Goal: Communication & Community: Answer question/provide support

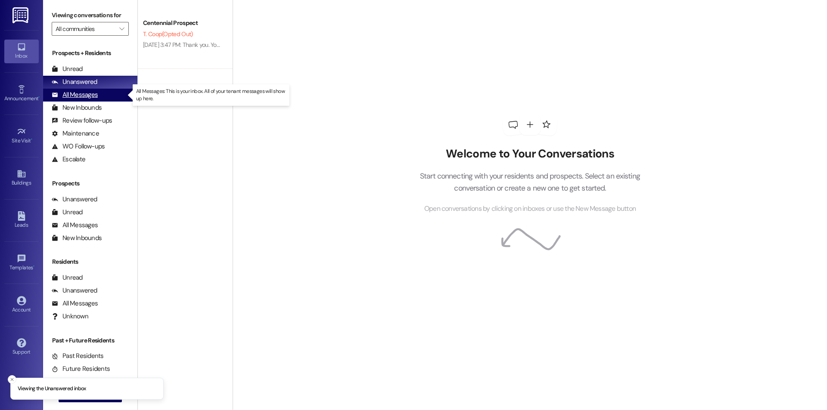
click at [105, 93] on div "All Messages (undefined)" at bounding box center [90, 95] width 94 height 13
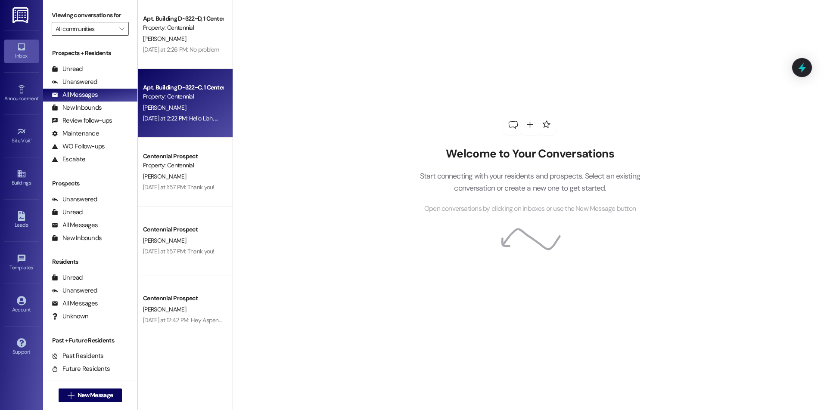
click at [177, 118] on div "Yesterday at 2:22 PM: Hello Liah, maintenance was in your unit recently and saw…" at bounding box center [700, 119] width 1115 height 8
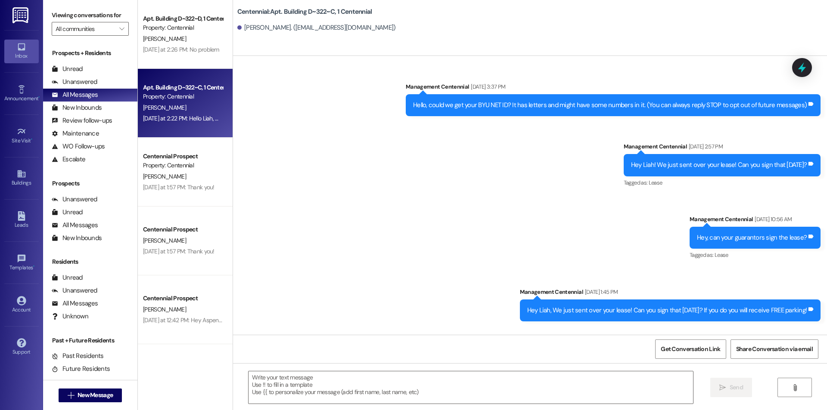
scroll to position [19572, 0]
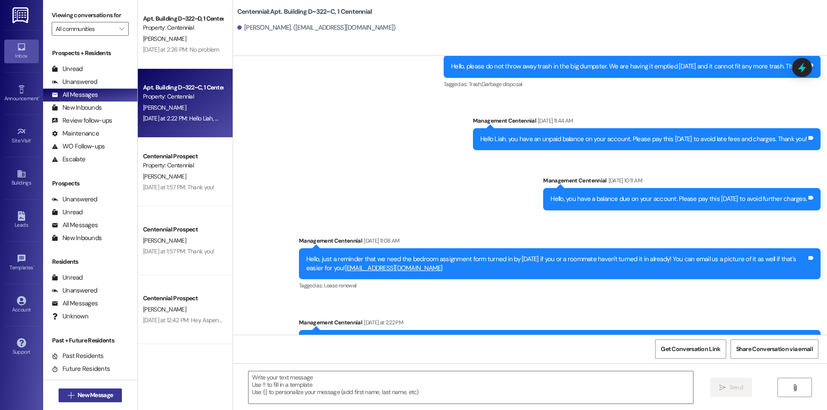
click at [78, 398] on span "New Message" at bounding box center [95, 395] width 35 height 9
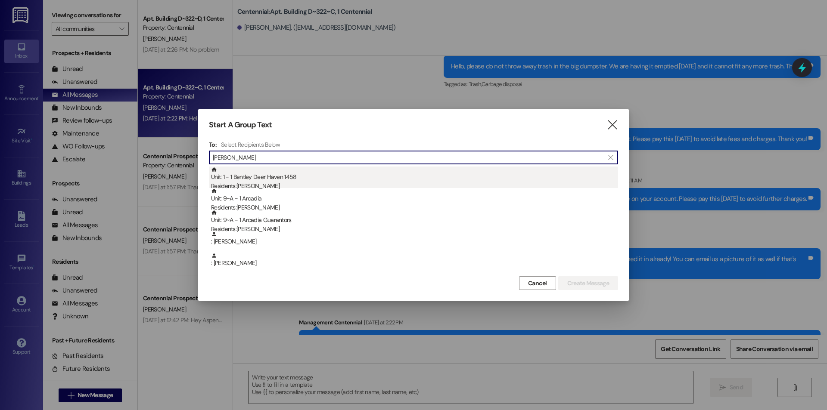
type input "fran"
click at [306, 182] on div "Residents: Francesca Swenson" at bounding box center [414, 186] width 407 height 9
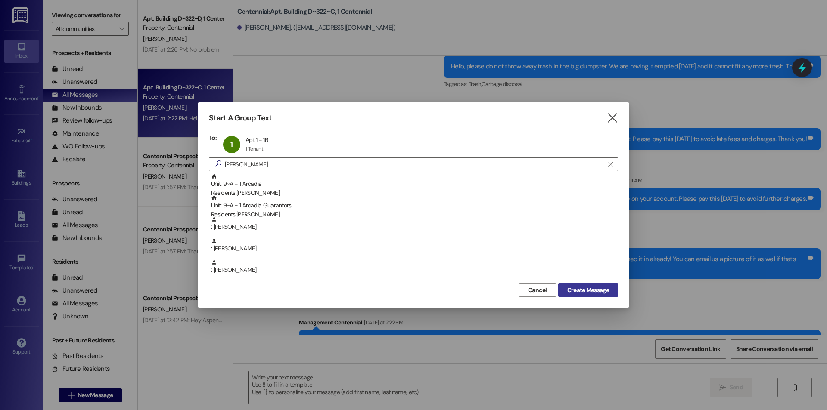
click at [596, 284] on button "Create Message" at bounding box center [588, 290] width 60 height 14
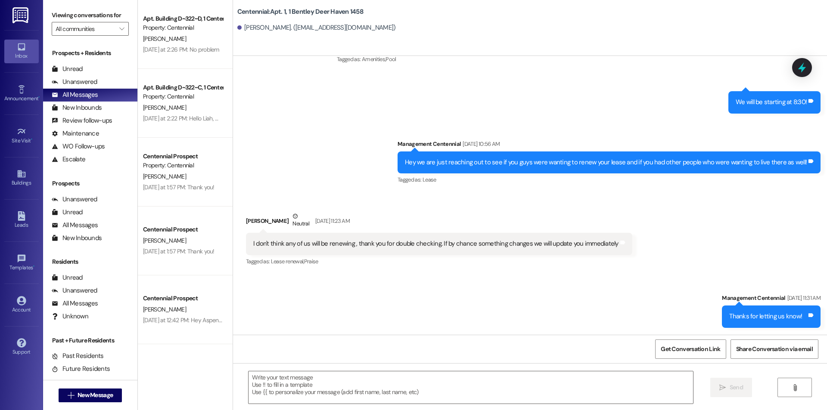
scroll to position [1238, 0]
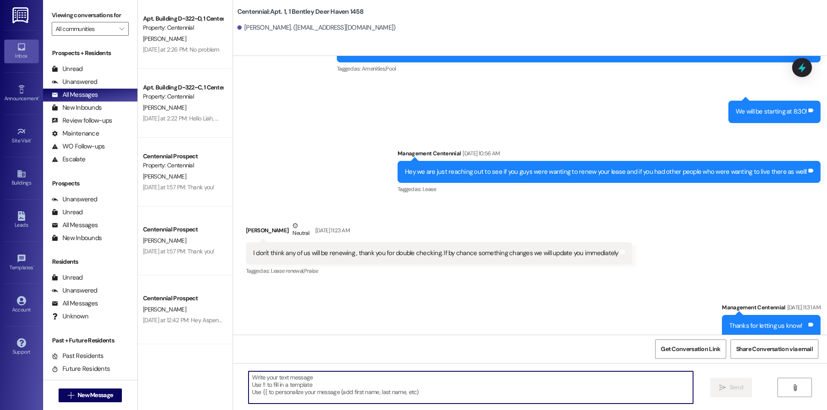
click at [497, 401] on textarea at bounding box center [470, 388] width 444 height 32
type textarea "H"
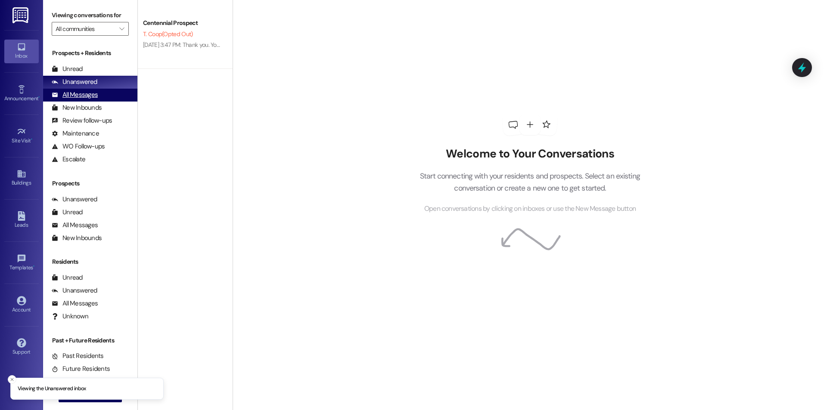
click at [87, 96] on div "All Messages" at bounding box center [75, 94] width 46 height 9
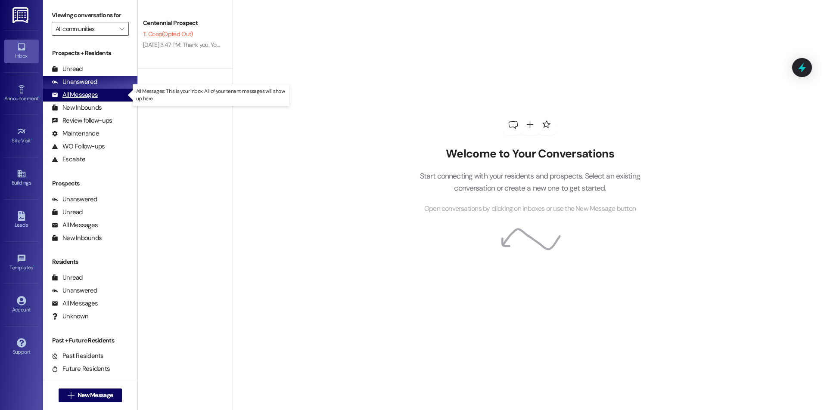
click at [97, 96] on div "All Messages" at bounding box center [75, 94] width 46 height 9
click at [52, 95] on icon at bounding box center [55, 95] width 6 height 6
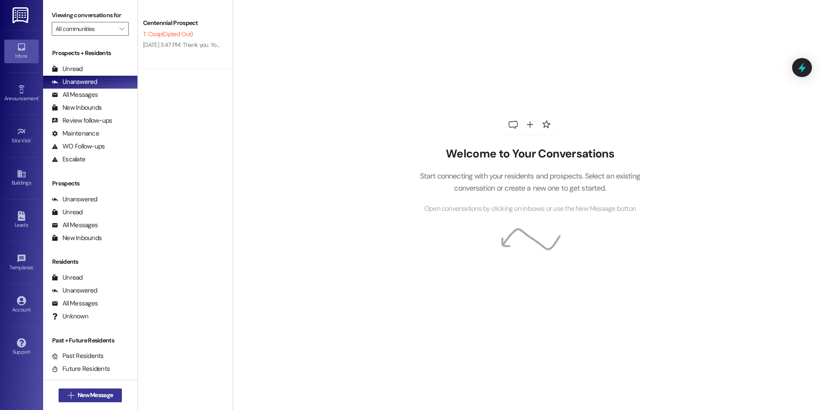
click at [103, 396] on span "New Message" at bounding box center [95, 395] width 35 height 9
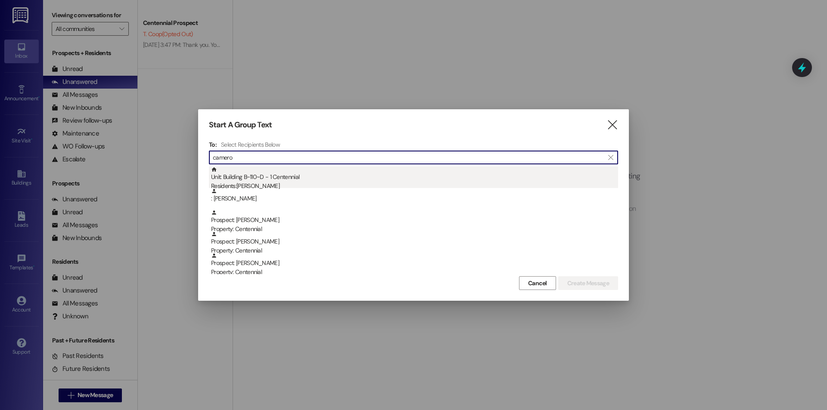
type input "camero"
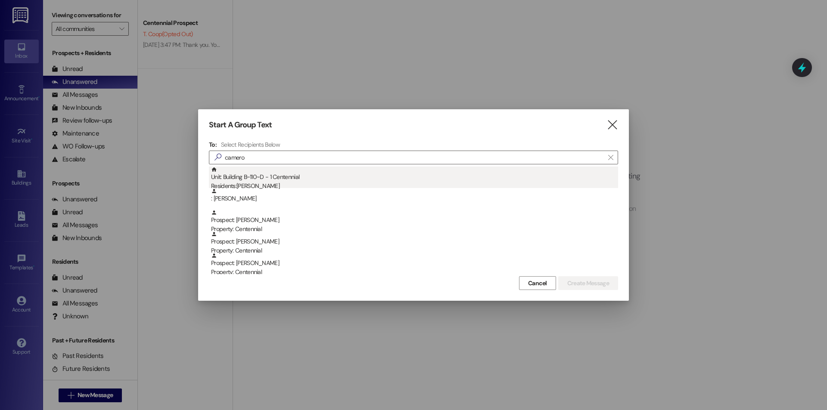
click at [252, 171] on div "Unit: Building B~110~D - 1 Centennial Residents: Cameron Benson" at bounding box center [414, 179] width 407 height 25
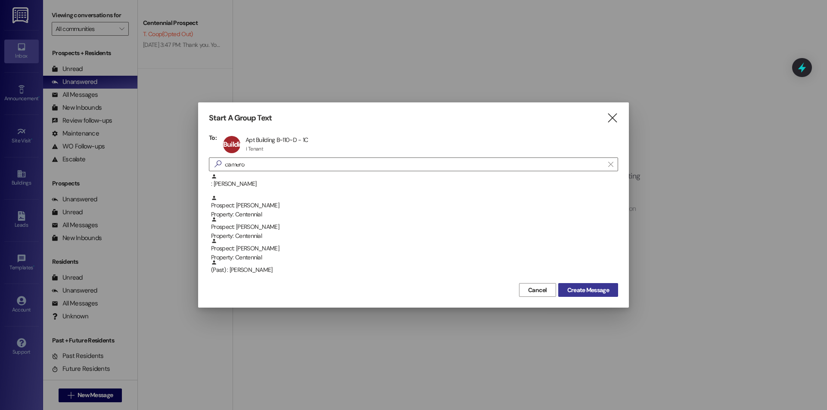
click at [610, 284] on button "Create Message" at bounding box center [588, 290] width 60 height 14
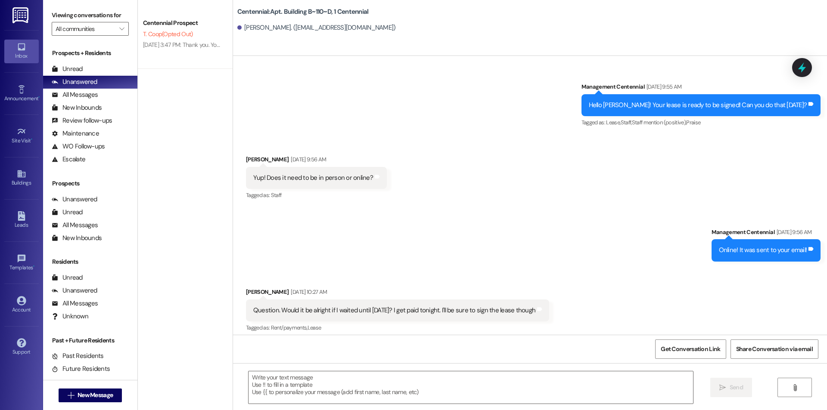
scroll to position [26415, 0]
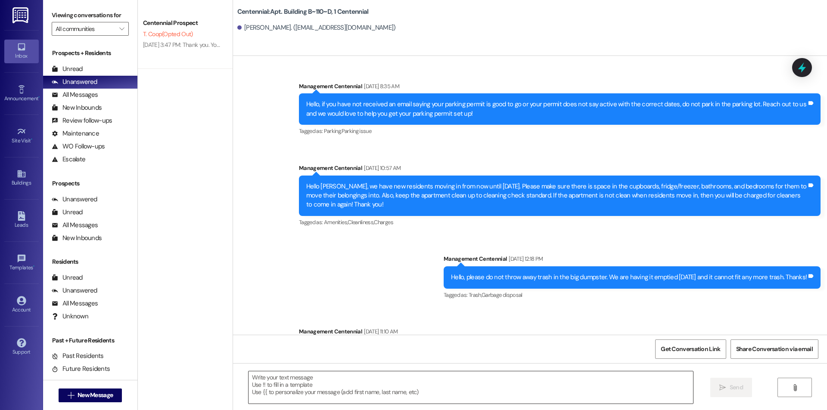
click at [466, 389] on textarea at bounding box center [470, 388] width 444 height 32
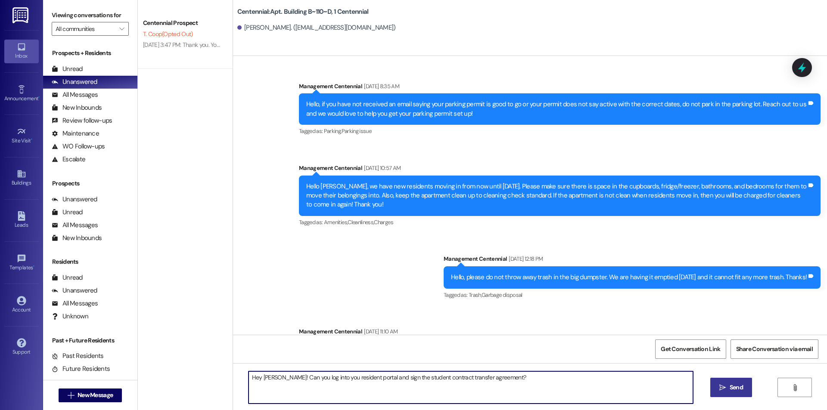
type textarea "Hey Cameron! Can you log into you resident portal and sign the student contract…"
click at [724, 388] on icon "" at bounding box center [722, 388] width 6 height 7
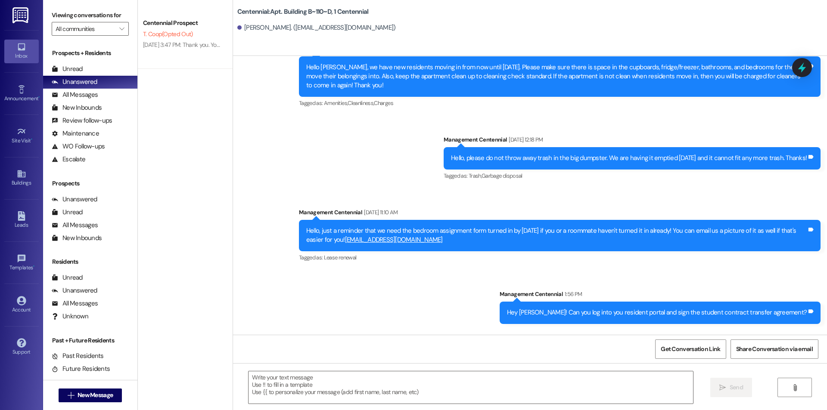
scroll to position [26535, 0]
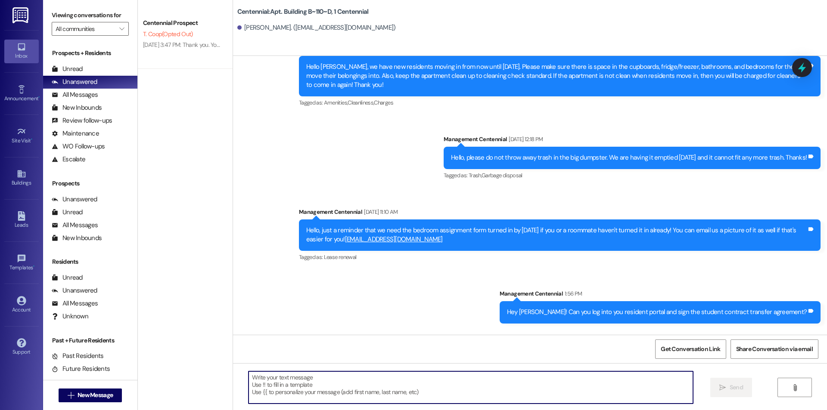
click at [323, 390] on textarea at bounding box center [470, 388] width 444 height 32
type textarea "We got it!"
